Goal: Task Accomplishment & Management: Complete application form

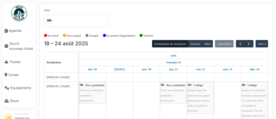
click at [21, 13] on img at bounding box center [19, 13] width 16 height 16
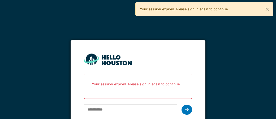
type input "**********"
click at [184, 110] on div at bounding box center [187, 110] width 11 height 10
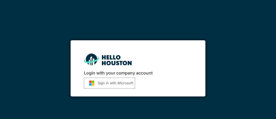
click at [106, 83] on button "Sign in with Microsoft" at bounding box center [109, 83] width 51 height 11
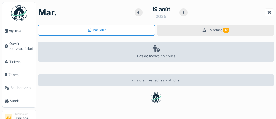
click at [224, 33] on div "En retard 12" at bounding box center [215, 30] width 117 height 11
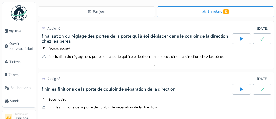
click at [20, 14] on img at bounding box center [19, 13] width 16 height 16
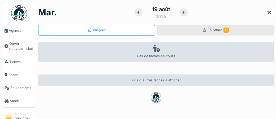
click at [217, 32] on span "En retard 12" at bounding box center [218, 30] width 21 height 4
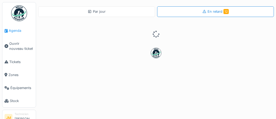
click at [14, 30] on span "Agenda" at bounding box center [21, 30] width 25 height 5
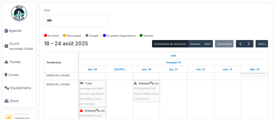
scroll to position [74, 0]
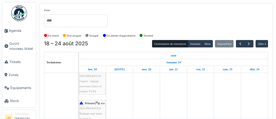
click at [94, 91] on span "Urgent : réglage nouveaux bancs et chaises P3/P4" at bounding box center [91, 86] width 22 height 13
click at [92, 88] on span "Urgent : réglage nouveaux bancs et chaises P3/P4" at bounding box center [91, 90] width 22 height 13
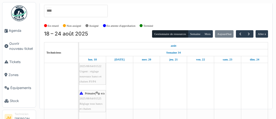
click at [93, 100] on span "2025/08/64/01525" at bounding box center [91, 98] width 22 height 3
click at [88, 81] on span "Urgent : réglage nouveaux bancs et chaises P3/P4" at bounding box center [91, 83] width 22 height 13
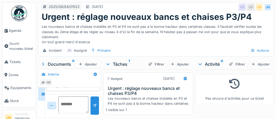
scroll to position [2, 0]
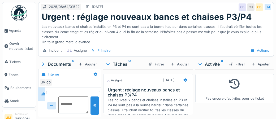
scroll to position [14, 0]
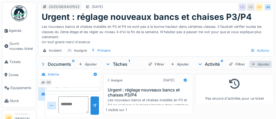
click at [268, 65] on div "Ajouter" at bounding box center [260, 64] width 23 height 7
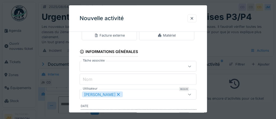
scroll to position [26, 0]
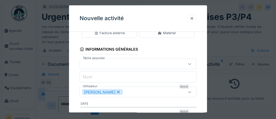
click at [191, 65] on div at bounding box center [190, 64] width 4 height 5
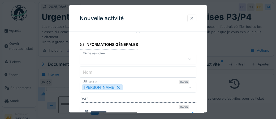
click at [200, 58] on div "**********" at bounding box center [138, 99] width 138 height 189
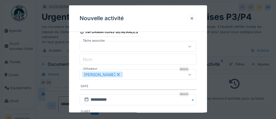
scroll to position [43, 0]
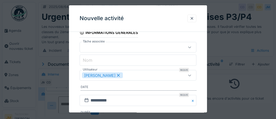
click at [189, 48] on icon at bounding box center [190, 47] width 4 height 3
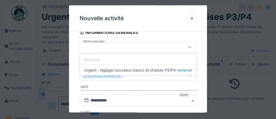
scroll to position [31, 0]
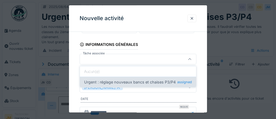
click at [176, 84] on div "Urgent : réglage nouveaux bancs et chaises P3/P4 assigned" at bounding box center [138, 82] width 116 height 11
type input "******"
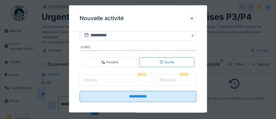
scroll to position [112, 0]
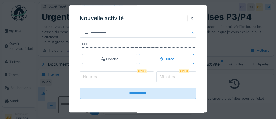
click at [125, 76] on input "Heures" at bounding box center [117, 76] width 75 height 11
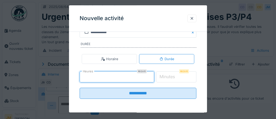
type input "*"
click at [176, 77] on label "Minutes" at bounding box center [168, 77] width 18 height 6
click at [180, 77] on input "*" at bounding box center [176, 76] width 40 height 11
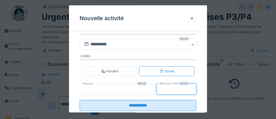
scroll to position [99, 0]
type input "**"
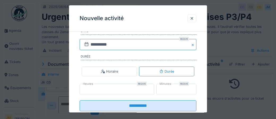
click at [114, 46] on input "**********" at bounding box center [138, 44] width 117 height 11
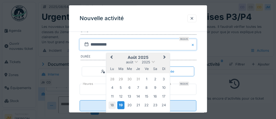
click at [113, 104] on div "18" at bounding box center [112, 105] width 7 height 7
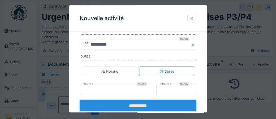
click at [138, 105] on input "**********" at bounding box center [138, 105] width 117 height 11
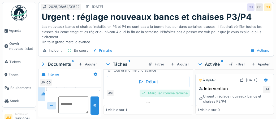
scroll to position [63, 0]
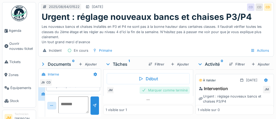
click at [157, 91] on div "Marquer comme terminé" at bounding box center [165, 90] width 50 height 7
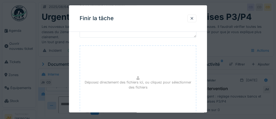
scroll to position [87, 0]
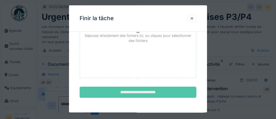
click at [150, 91] on input "**********" at bounding box center [138, 92] width 117 height 11
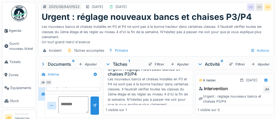
scroll to position [49, 0]
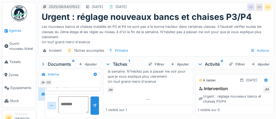
click at [17, 31] on span "Agenda" at bounding box center [21, 30] width 25 height 5
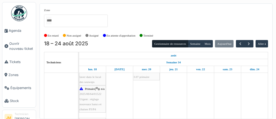
scroll to position [87, 0]
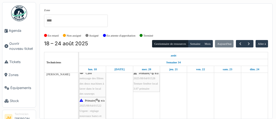
click at [144, 85] on div "Primaire | n/a 2025/08/64/01528 Tenture fenêtre local 3.07 primaire" at bounding box center [147, 81] width 26 height 20
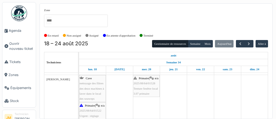
scroll to position [77, 0]
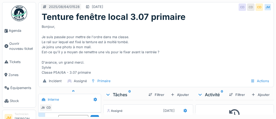
scroll to position [20, 0]
